Goal: Find specific page/section: Find specific page/section

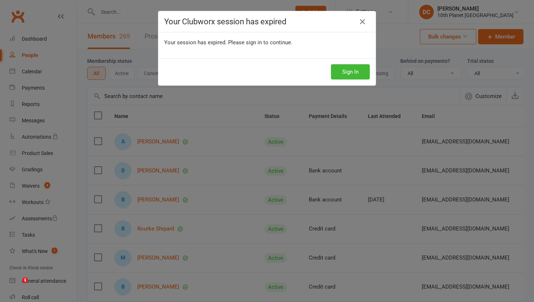
select select "100"
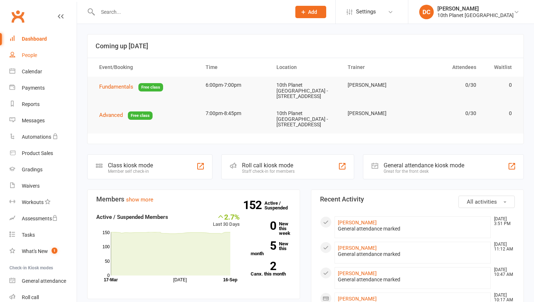
click at [36, 61] on link "People" at bounding box center [42, 55] width 67 height 16
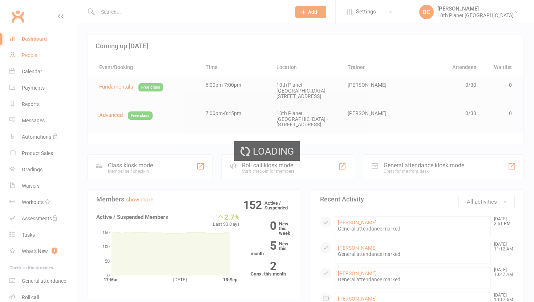
select select "100"
